Goal: Use online tool/utility: Utilize a website feature to perform a specific function

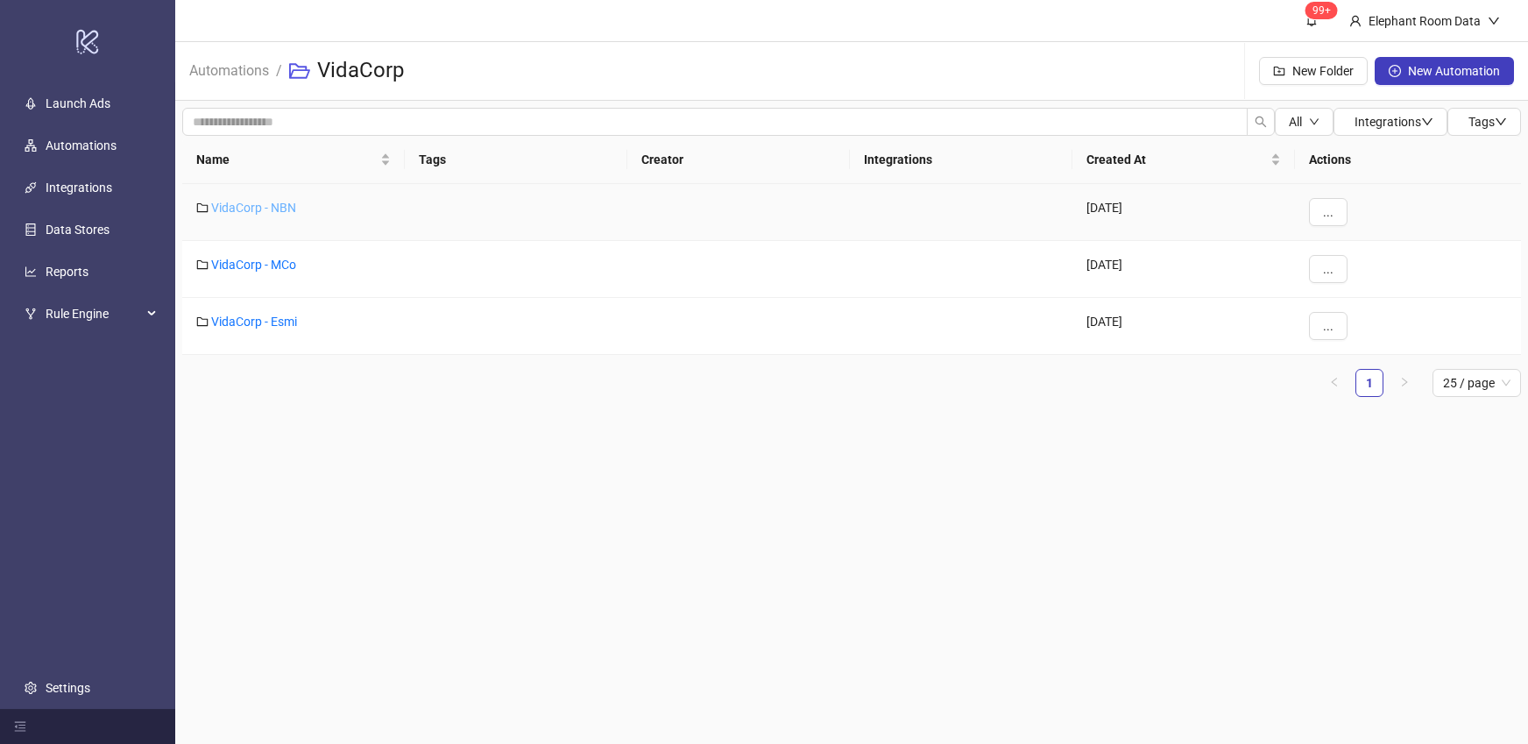
click at [262, 204] on link "VidaCorp - NBN" at bounding box center [253, 208] width 85 height 14
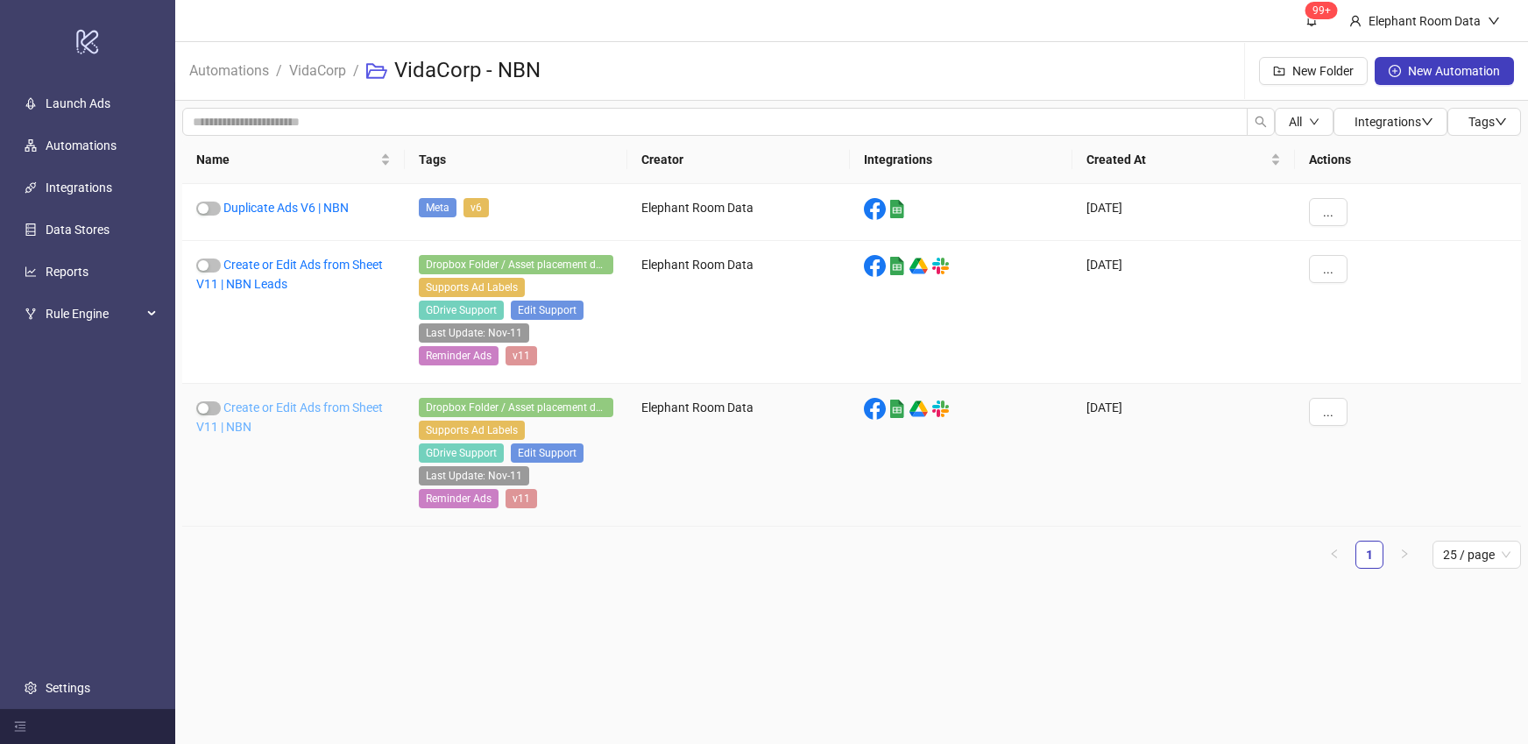
click at [271, 408] on link "Create or Edit Ads from Sheet V11 | NBN" at bounding box center [289, 416] width 187 height 33
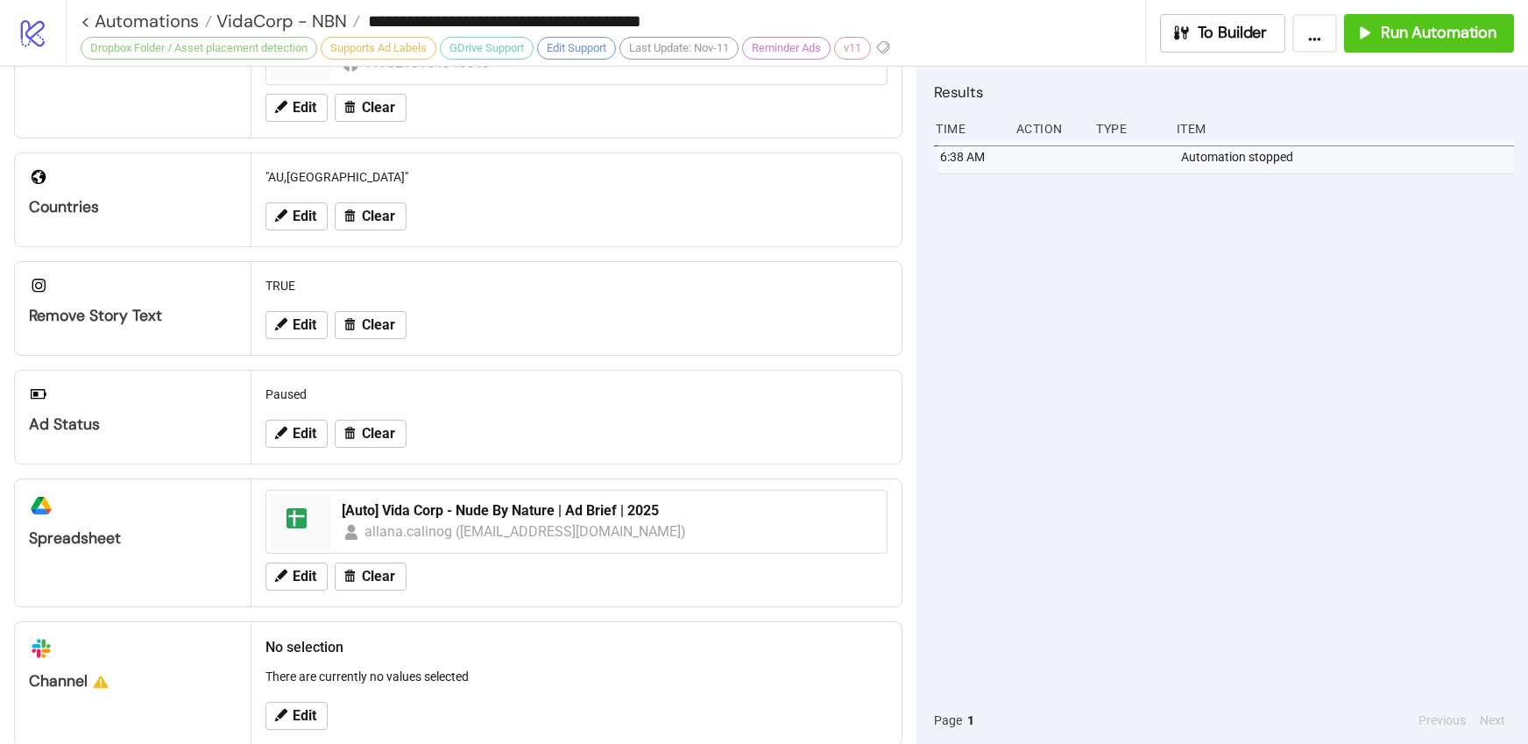
scroll to position [597, 0]
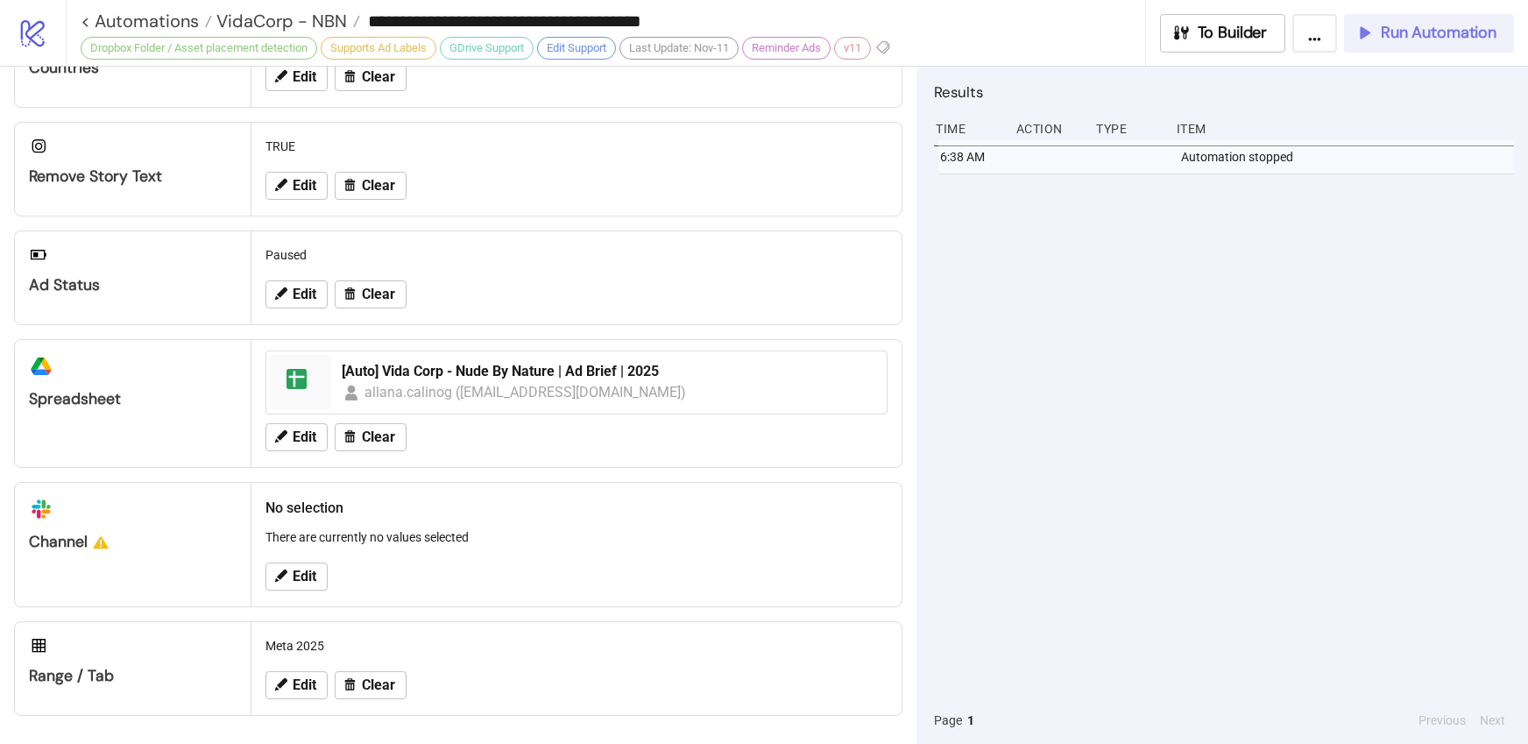
click at [1413, 47] on button "Run Automation" at bounding box center [1429, 33] width 170 height 39
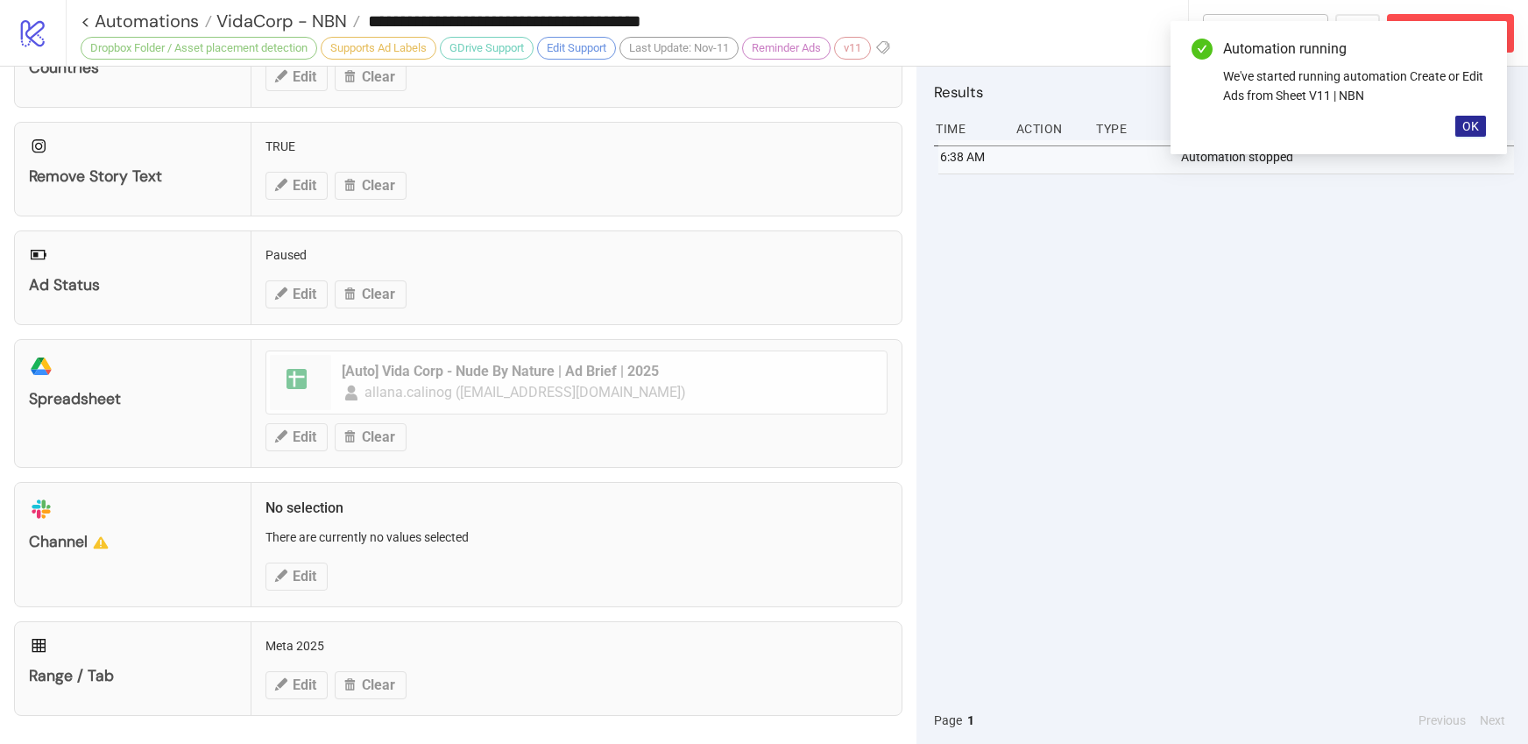
click at [1469, 127] on span "OK" at bounding box center [1470, 126] width 17 height 14
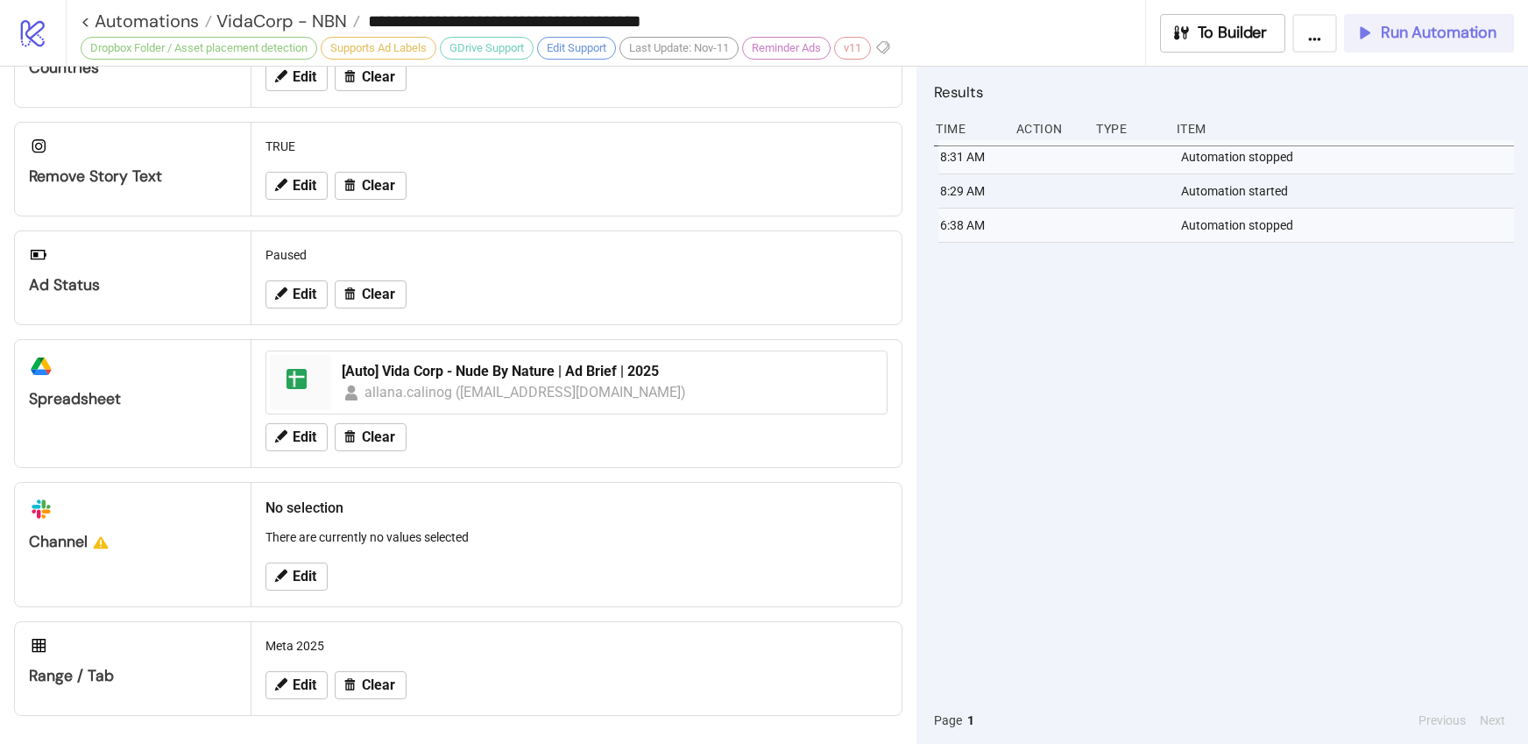
click at [1375, 42] on div "Run Automation" at bounding box center [1426, 33] width 142 height 20
